Goal: Information Seeking & Learning: Learn about a topic

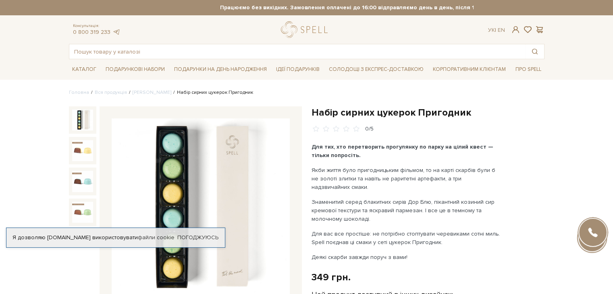
scroll to position [6, 0]
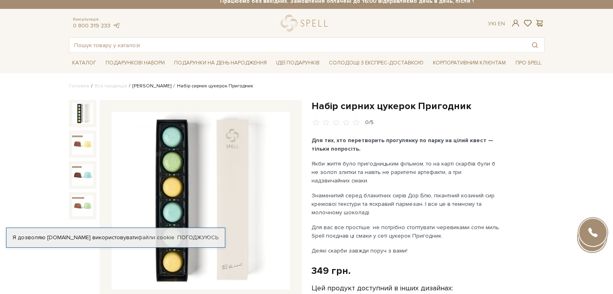
click at [144, 83] on link "[PERSON_NAME]" at bounding box center [152, 86] width 39 height 6
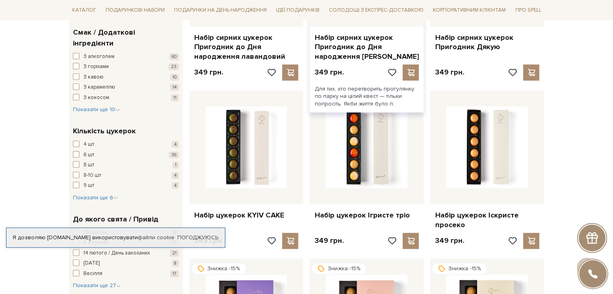
scroll to position [576, 0]
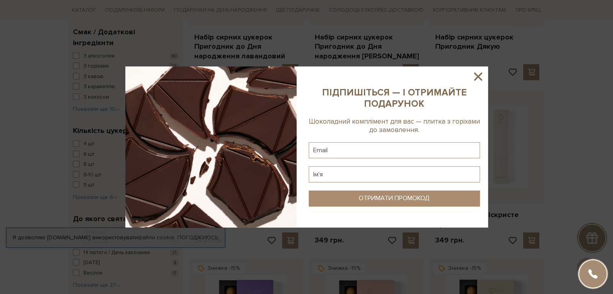
click at [477, 79] on icon at bounding box center [478, 77] width 14 height 14
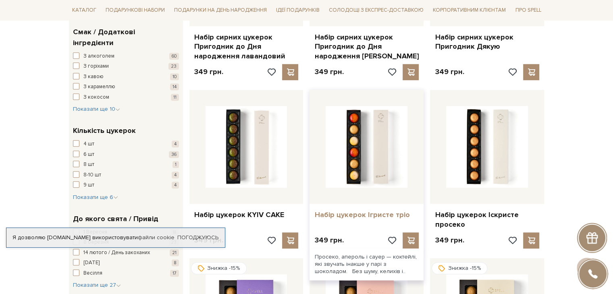
click at [375, 216] on link "Набір цукерок Ігристе тріо" at bounding box center [366, 214] width 104 height 9
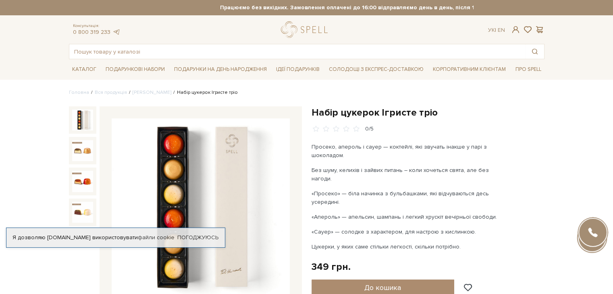
click at [235, 181] on img at bounding box center [201, 208] width 178 height 178
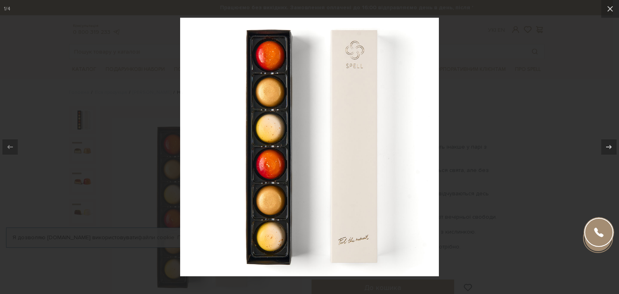
click at [137, 144] on div at bounding box center [309, 147] width 619 height 294
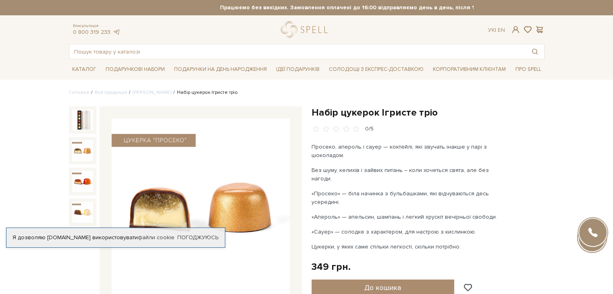
click at [87, 148] on img at bounding box center [82, 150] width 21 height 21
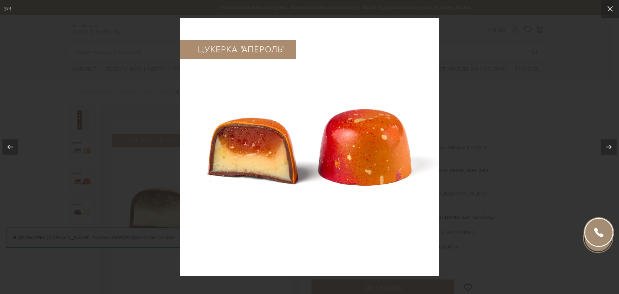
click at [485, 99] on div at bounding box center [309, 147] width 619 height 294
